Goal: Information Seeking & Learning: Learn about a topic

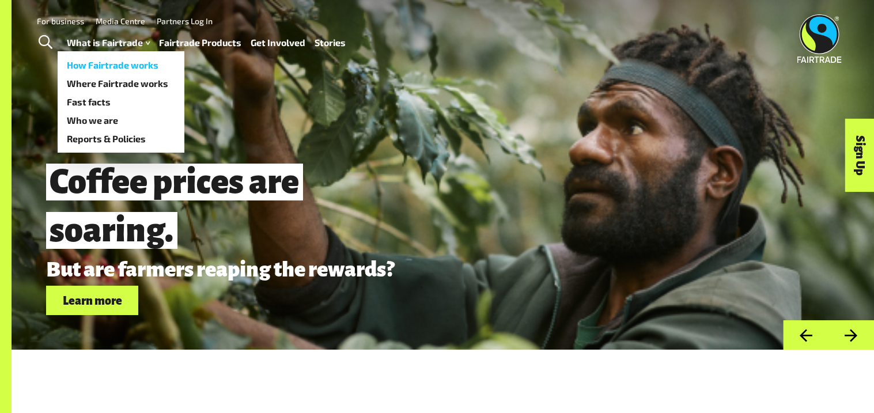
click at [111, 62] on link "How Fairtrade works" at bounding box center [121, 65] width 127 height 18
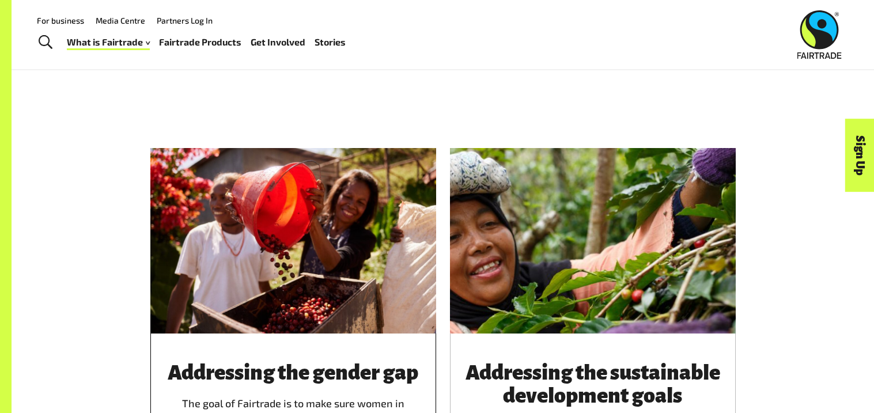
scroll to position [1110, 0]
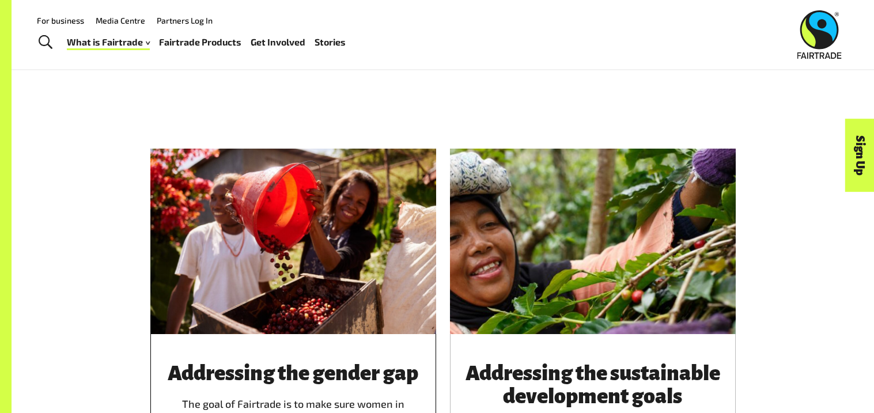
click at [291, 262] on div at bounding box center [293, 242] width 286 height 186
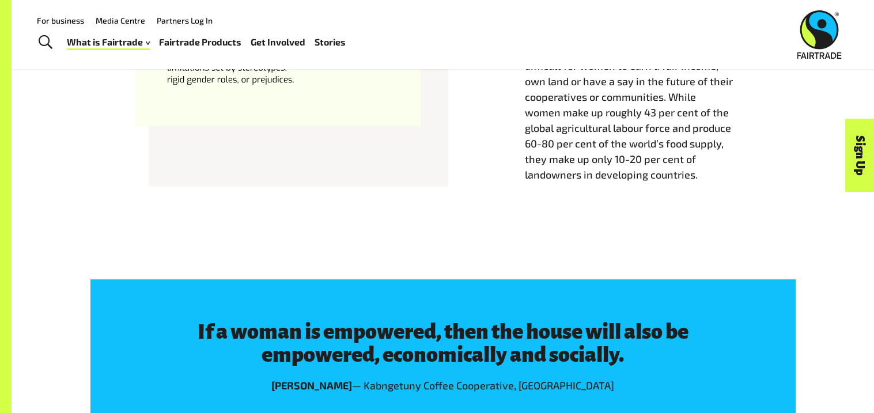
scroll to position [542, 0]
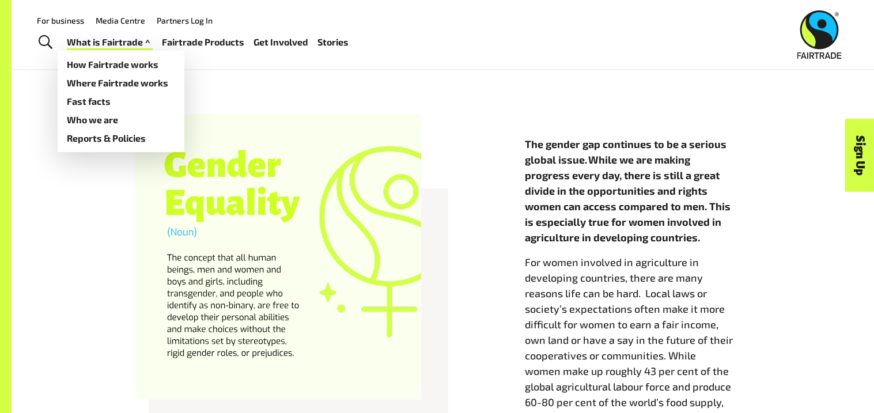
click at [94, 43] on link "What is Fairtrade" at bounding box center [110, 42] width 86 height 17
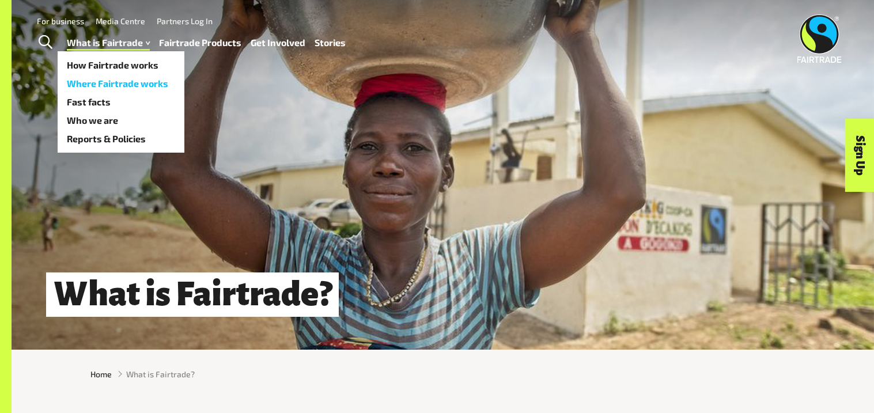
click at [111, 80] on link "Where Fairtrade works" at bounding box center [121, 83] width 127 height 18
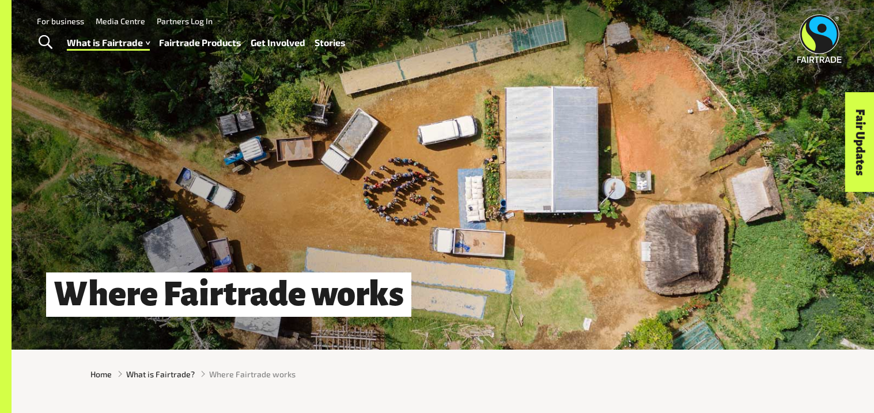
click at [53, 41] on link "Toggle Search" at bounding box center [45, 42] width 28 height 29
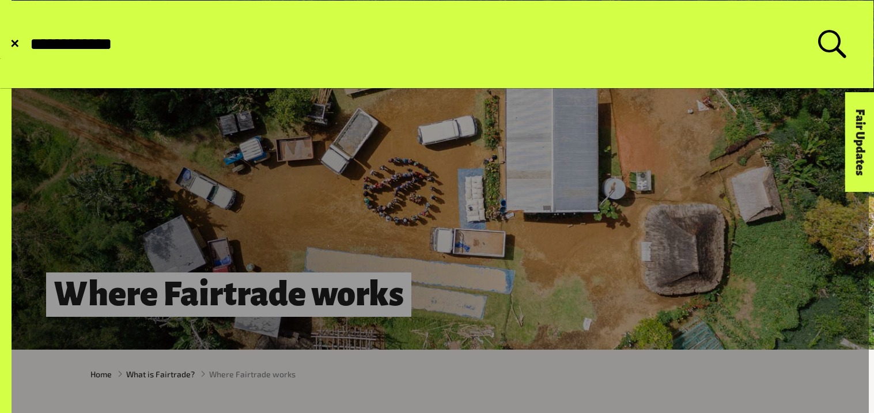
type input "**********"
click at [28, 44] on button "Submit Search" at bounding box center [28, 44] width 1 height 1
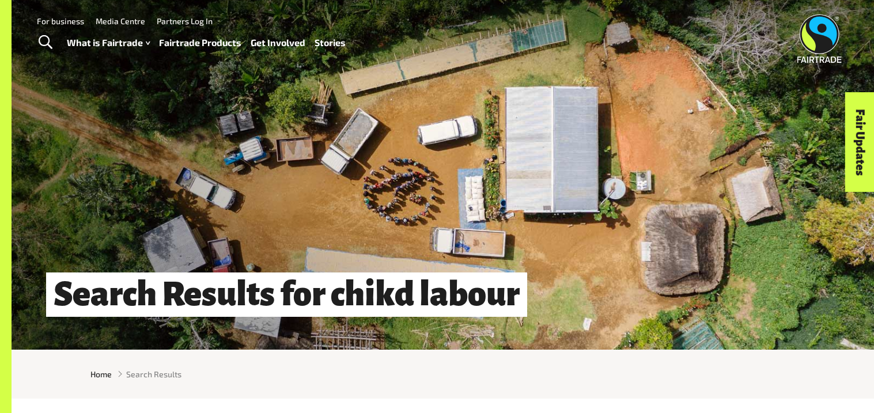
click at [48, 35] on span "Toggle Search" at bounding box center [46, 42] width 14 height 15
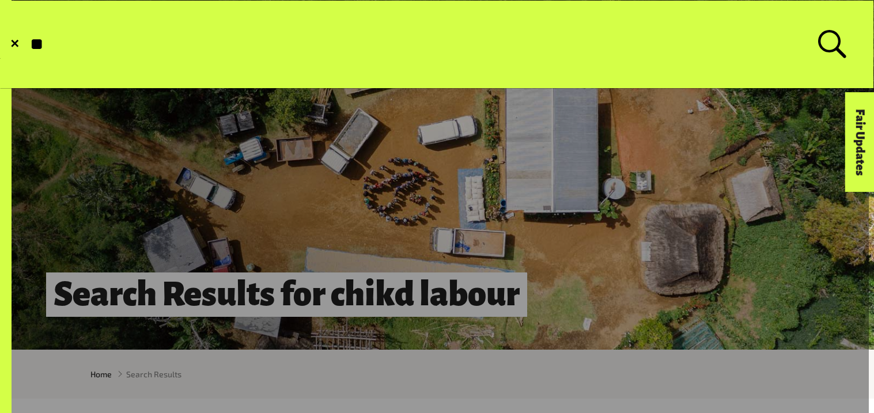
type input "*"
type input "**********"
click at [28, 44] on button "Submit Search" at bounding box center [28, 44] width 1 height 1
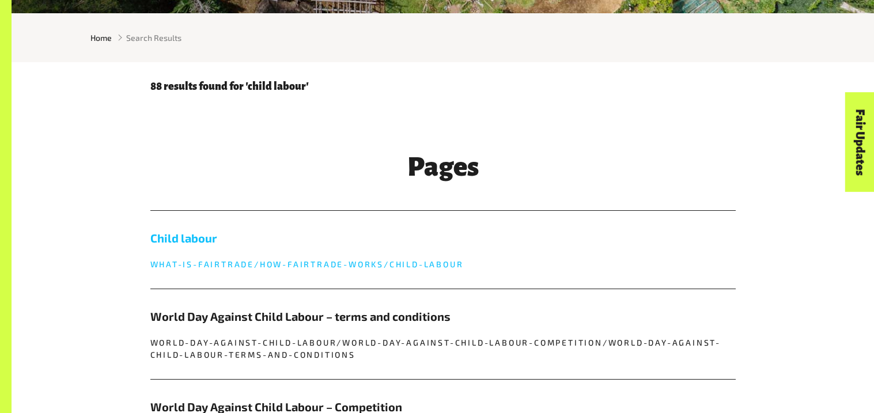
scroll to position [343, 0]
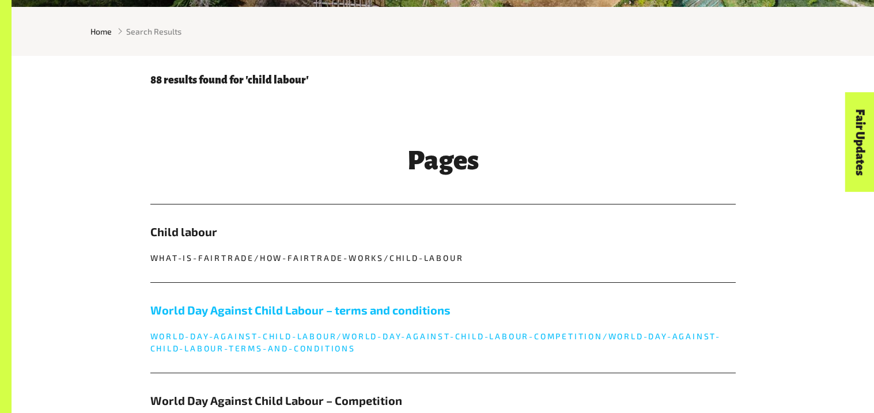
click at [192, 297] on link "World Day Against Child Labour – terms and conditions world-day-against-child-l…" at bounding box center [442, 328] width 585 height 90
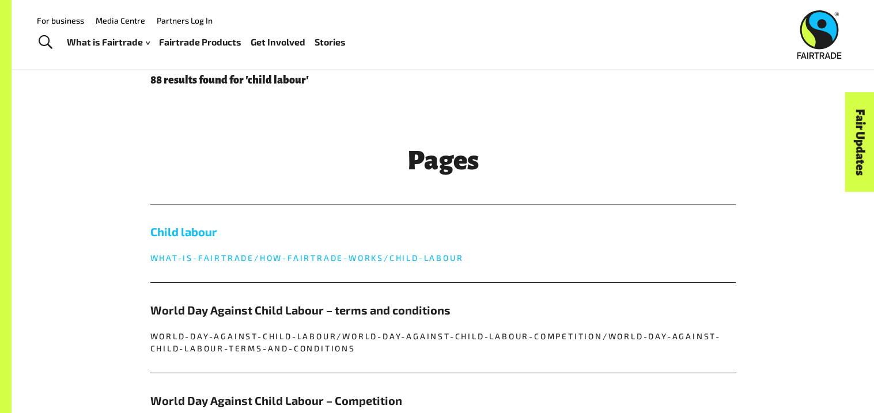
click at [341, 251] on link "Child labour what-is-fairtrade/how-fairtrade-works/child-labour" at bounding box center [442, 244] width 585 height 78
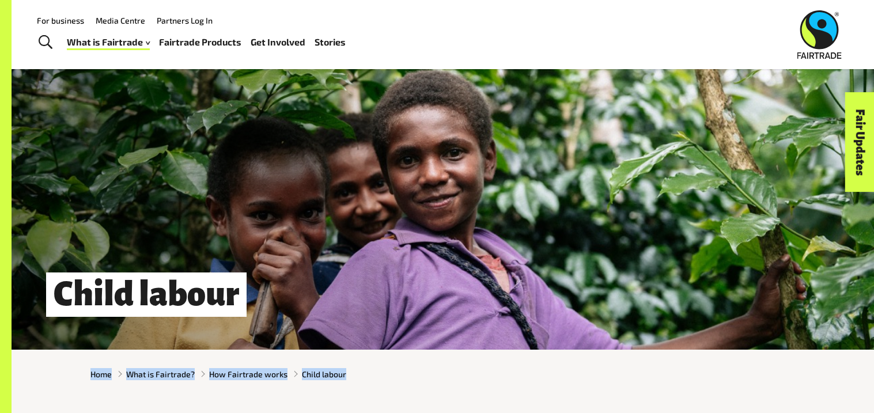
drag, startPoint x: 301, startPoint y: 225, endPoint x: 351, endPoint y: 241, distance: 52.8
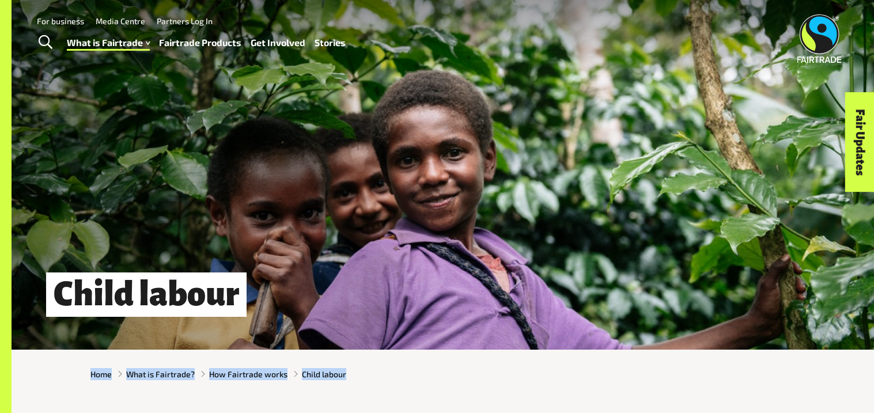
click at [351, 241] on div "Child labour" at bounding box center [443, 175] width 862 height 350
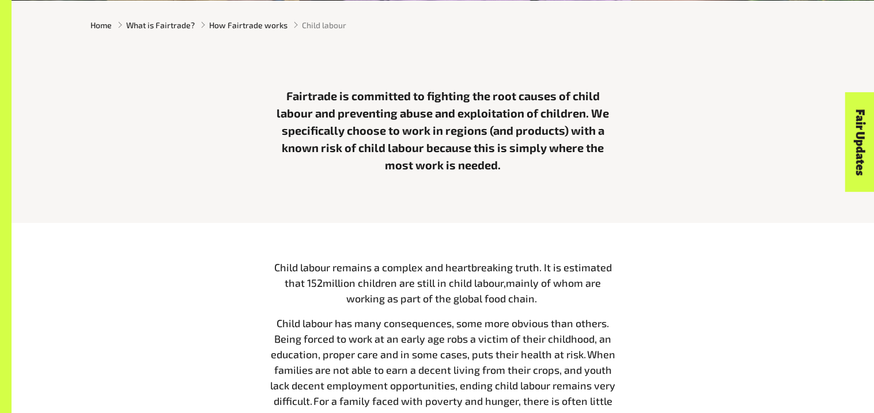
scroll to position [414, 0]
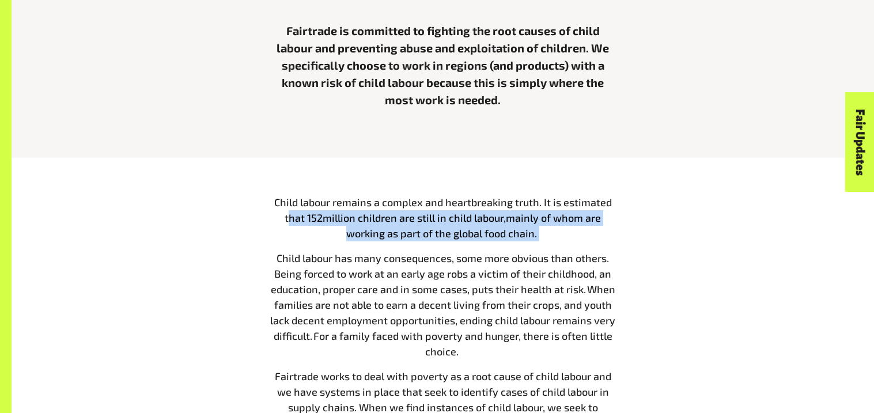
drag, startPoint x: 290, startPoint y: 218, endPoint x: 199, endPoint y: 263, distance: 101.8
click at [199, 263] on div "Child labour remains a complex and heartbreaking truth. It is estimated that 1 …" at bounding box center [443, 317] width 719 height 245
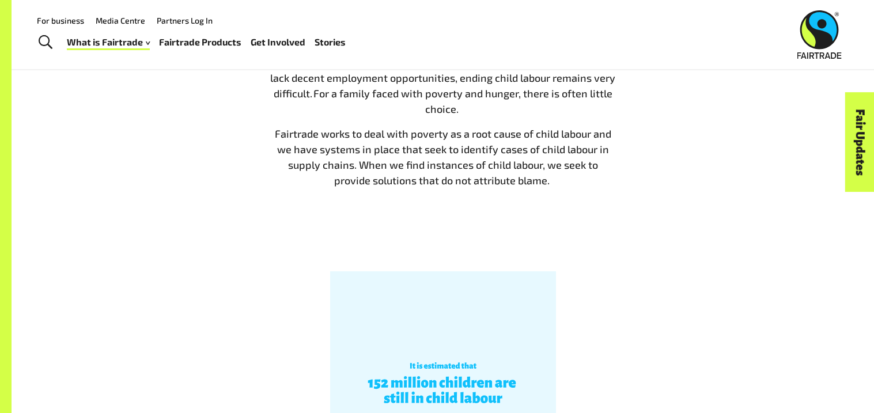
scroll to position [0, 0]
